Goal: Obtain resource: Download file/media

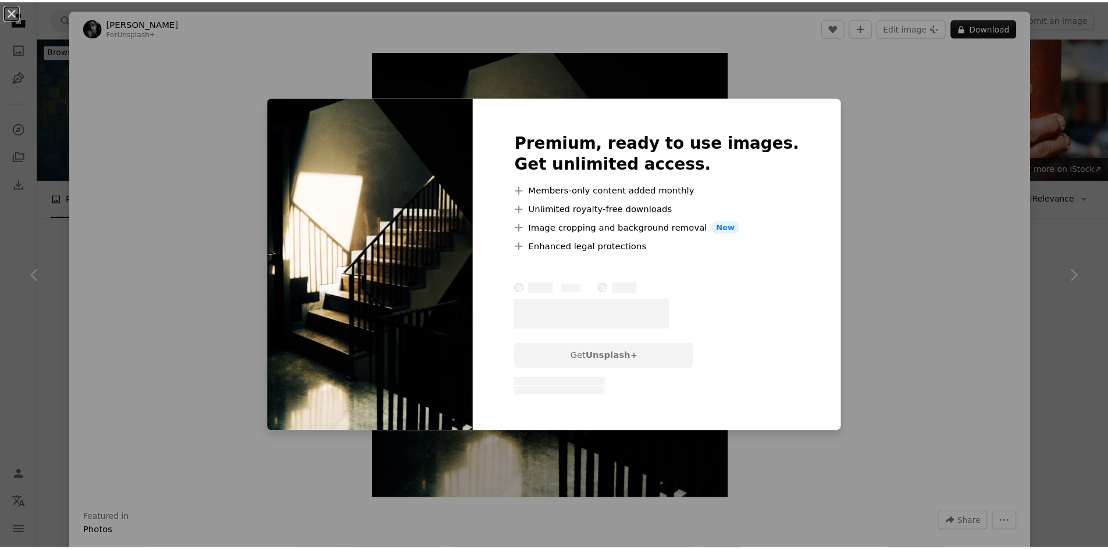
scroll to position [291, 0]
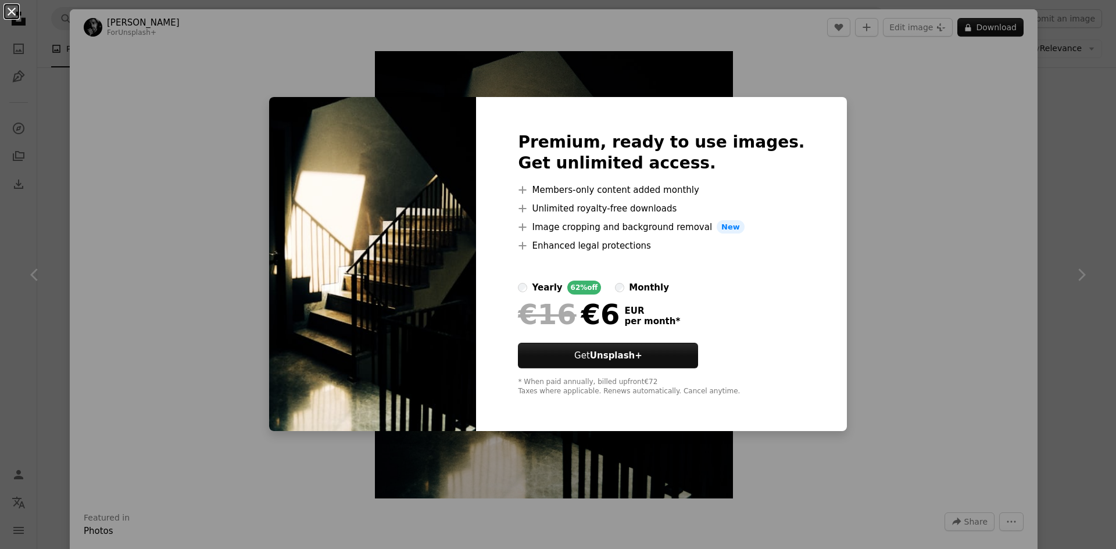
click at [13, 15] on button "An X shape" at bounding box center [12, 12] width 14 height 14
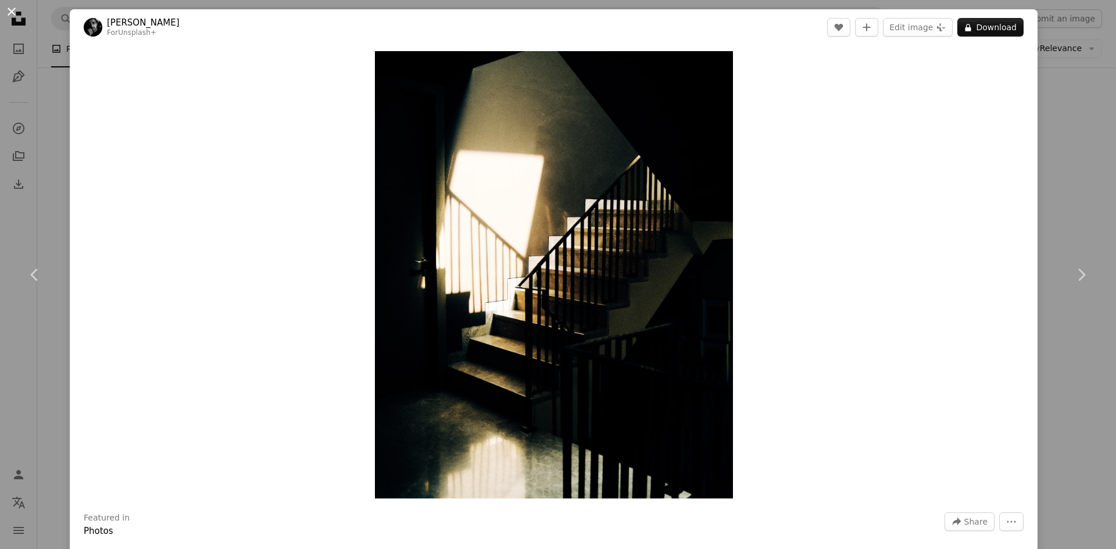
click at [13, 6] on button "An X shape" at bounding box center [12, 12] width 14 height 14
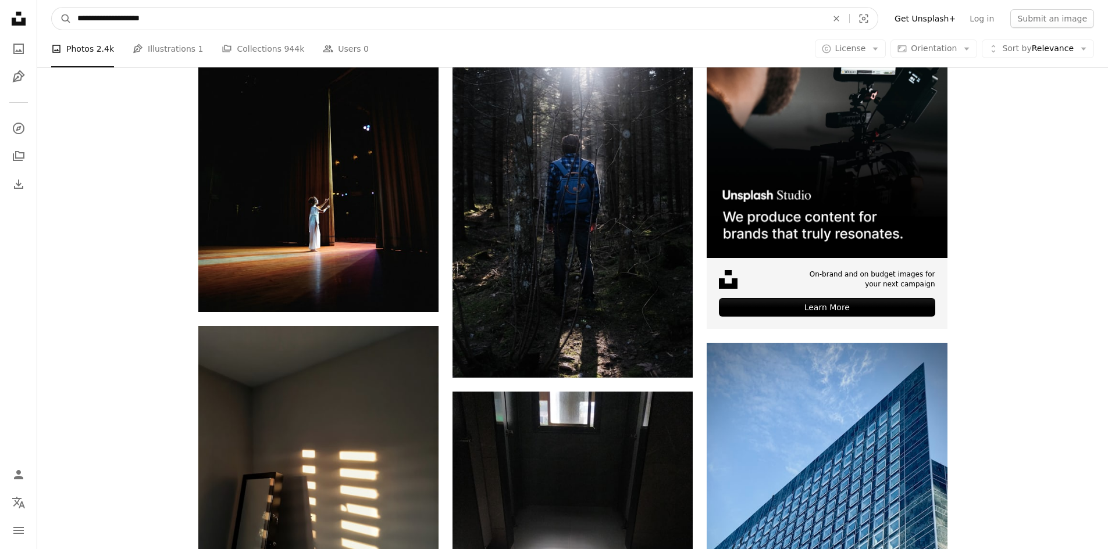
scroll to position [231, 0]
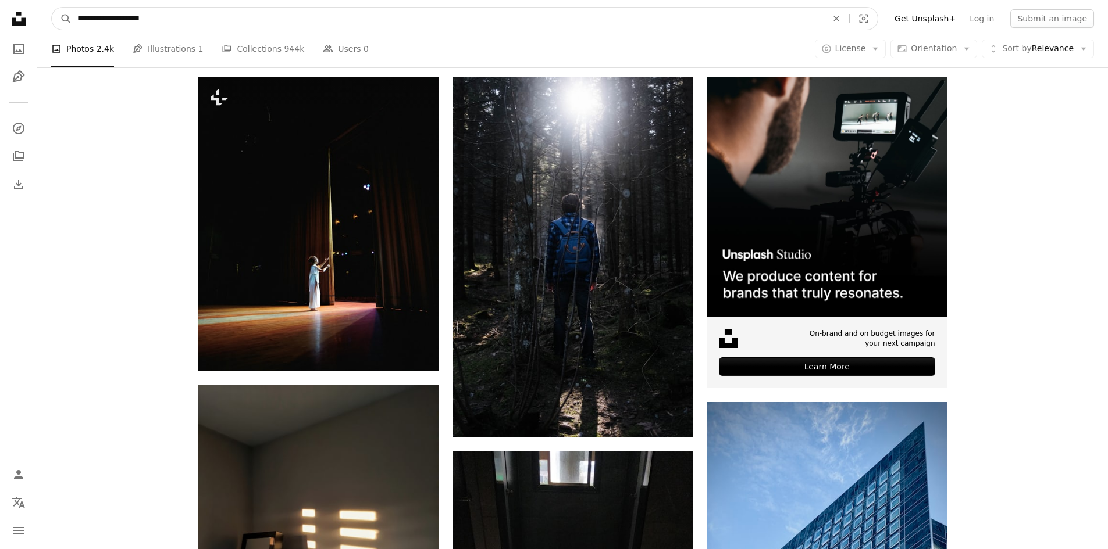
drag, startPoint x: 151, startPoint y: 16, endPoint x: 0, endPoint y: 7, distance: 150.9
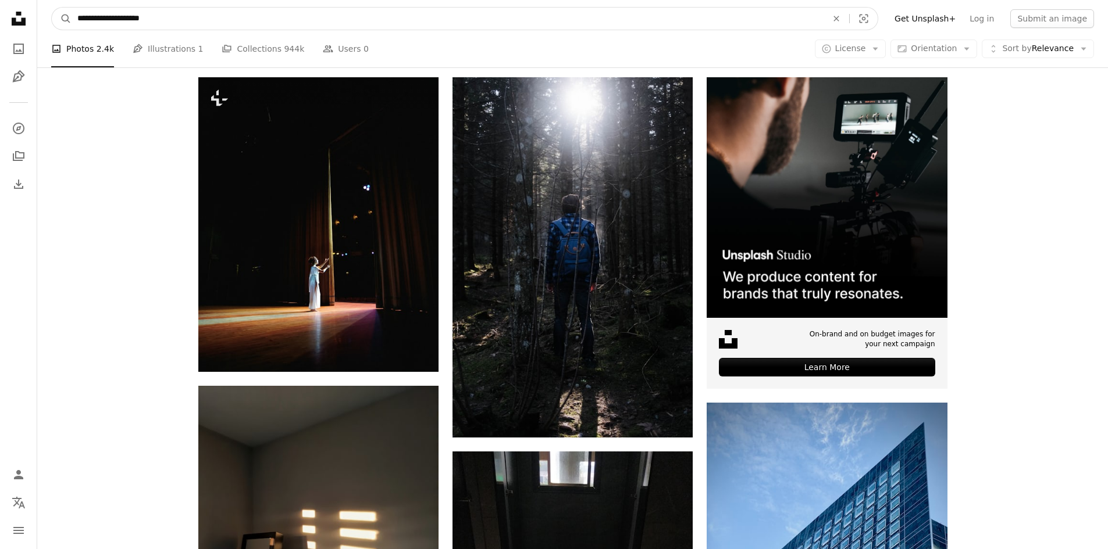
type input "*********"
click button "A magnifying glass" at bounding box center [62, 19] width 20 height 22
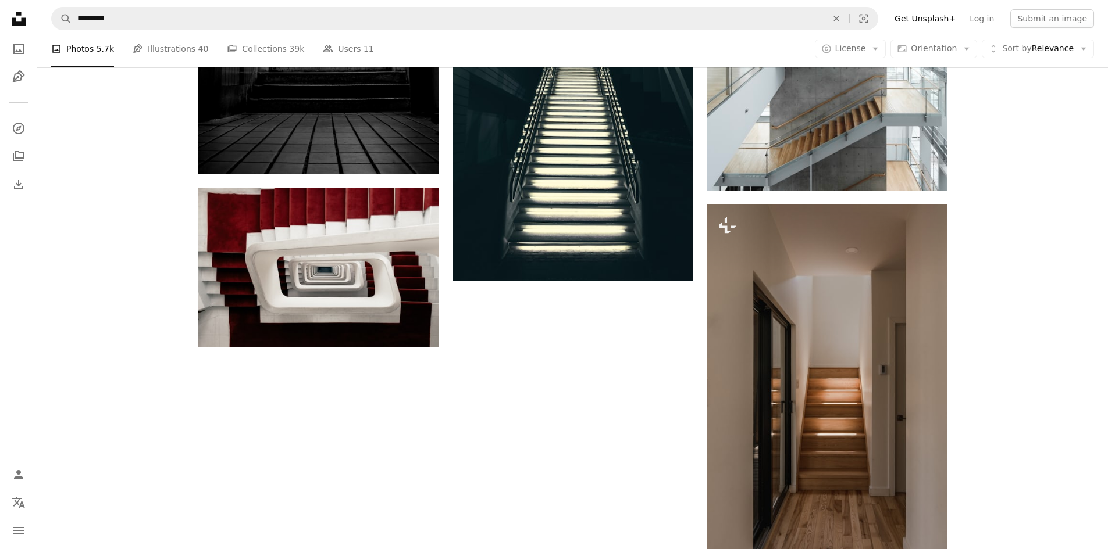
scroll to position [2056, 0]
